Goal: Task Accomplishment & Management: Manage account settings

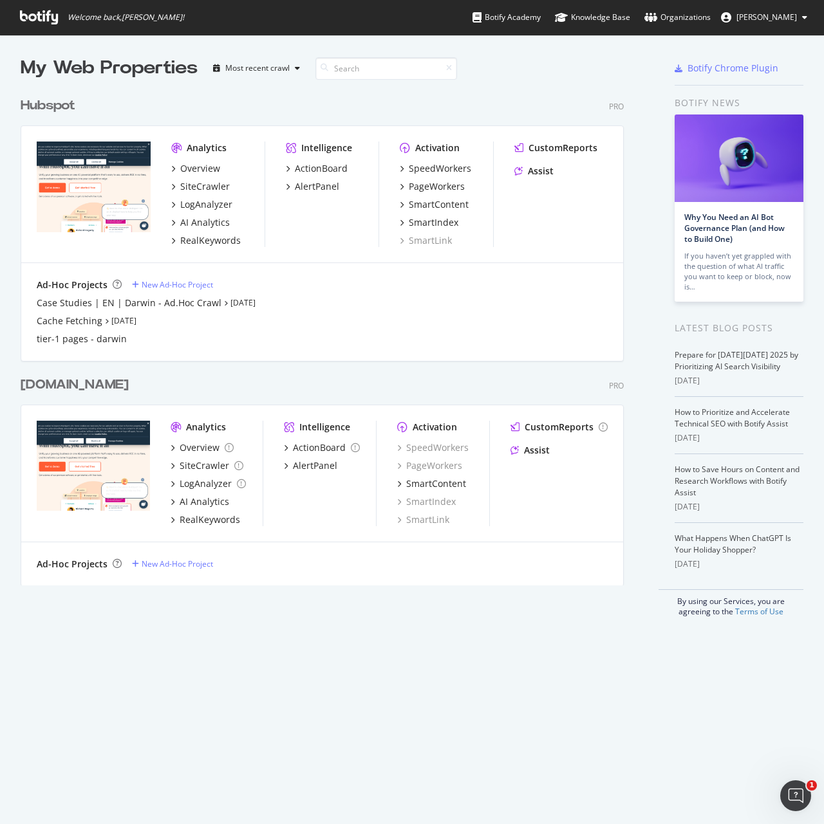
click at [66, 107] on div "Hubspot" at bounding box center [48, 106] width 55 height 19
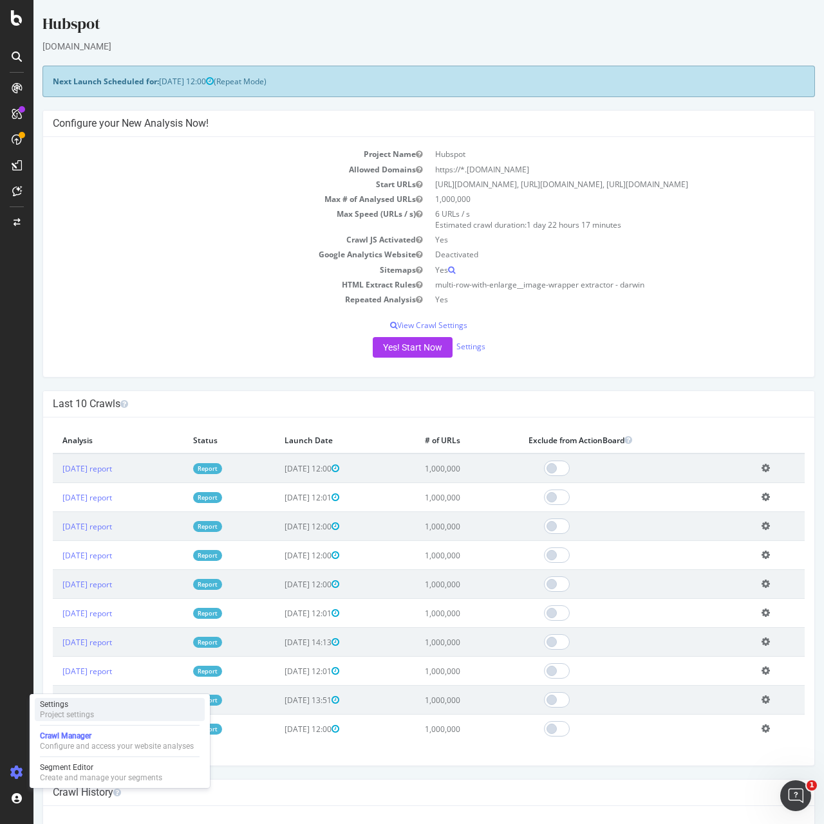
click at [95, 717] on div "Settings Project settings" at bounding box center [120, 709] width 170 height 23
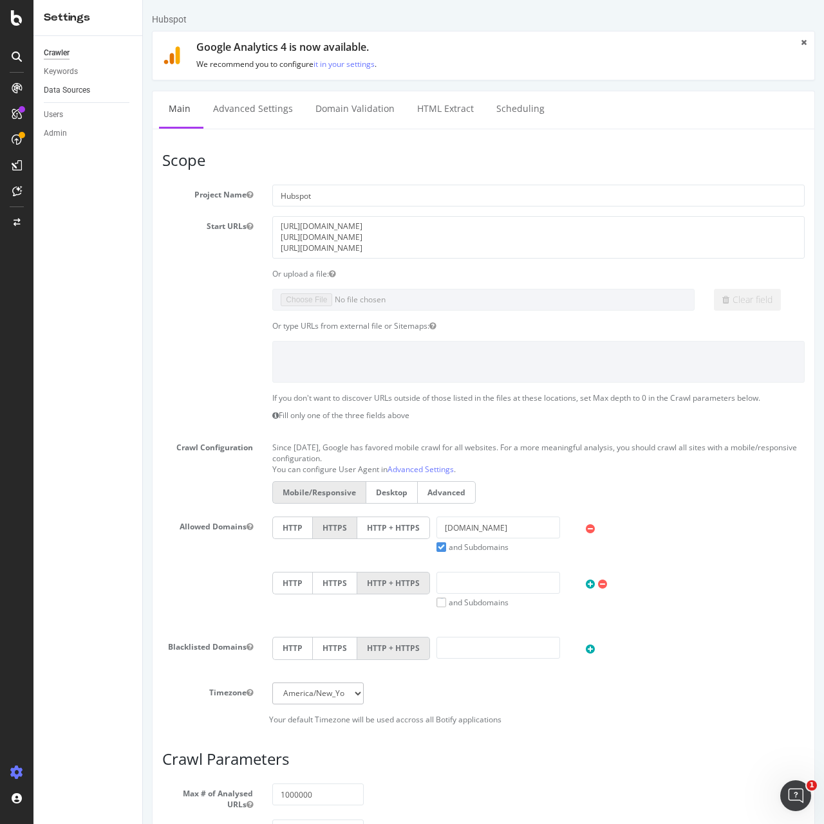
click at [91, 88] on link "Data Sources" at bounding box center [88, 91] width 89 height 14
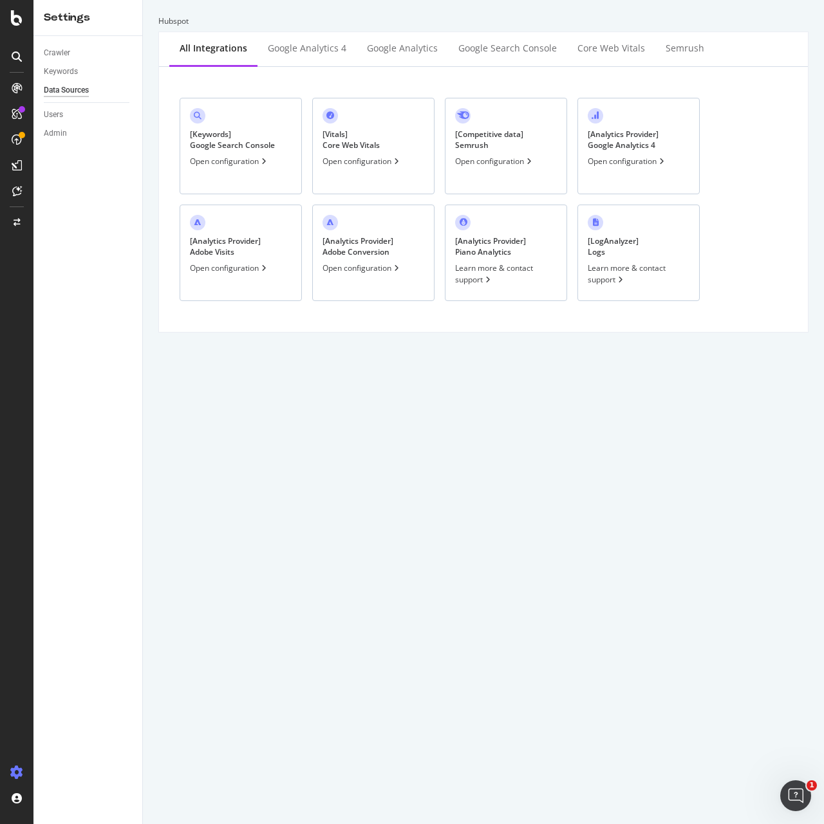
click at [206, 152] on div "[ Keywords ] Google Search Console Open configuration" at bounding box center [241, 146] width 122 height 97
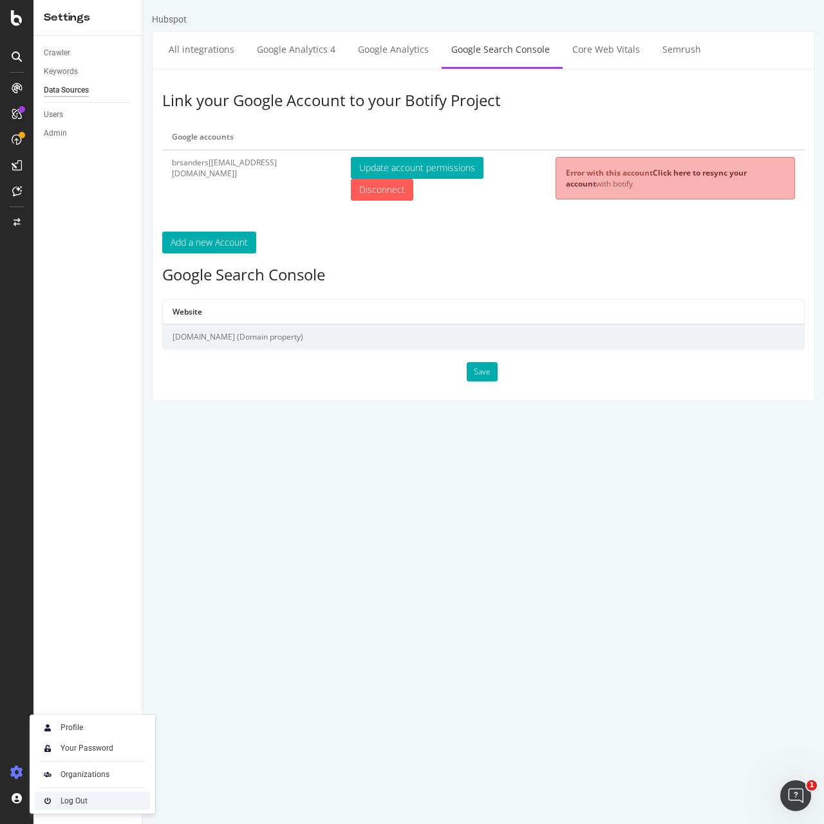
click at [69, 803] on div "Log Out" at bounding box center [73, 801] width 27 height 10
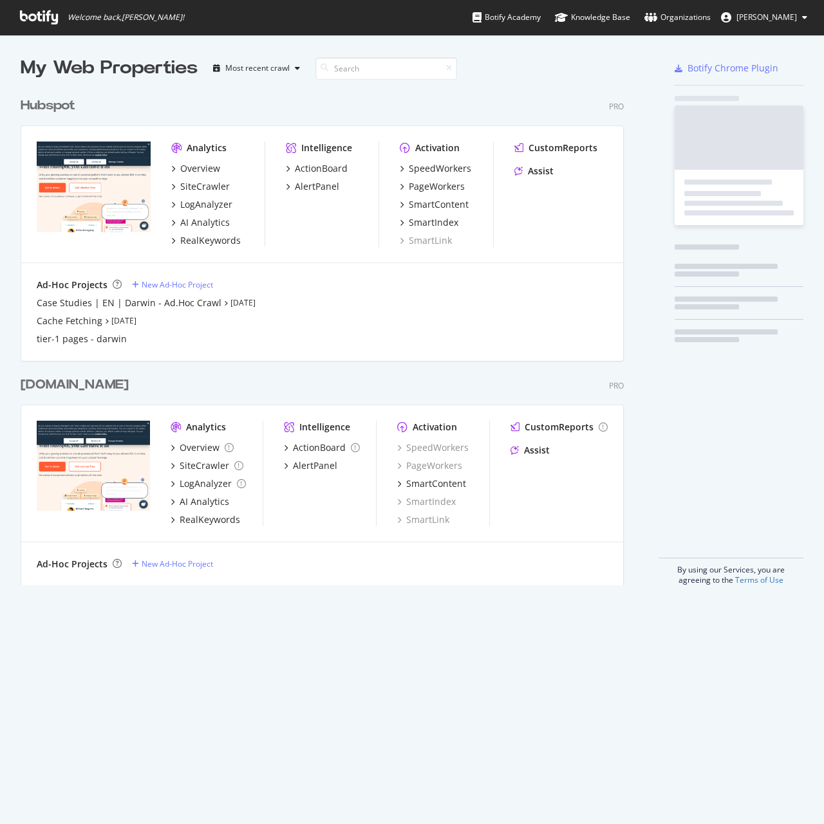
scroll to position [495, 604]
